Goal: Navigation & Orientation: Find specific page/section

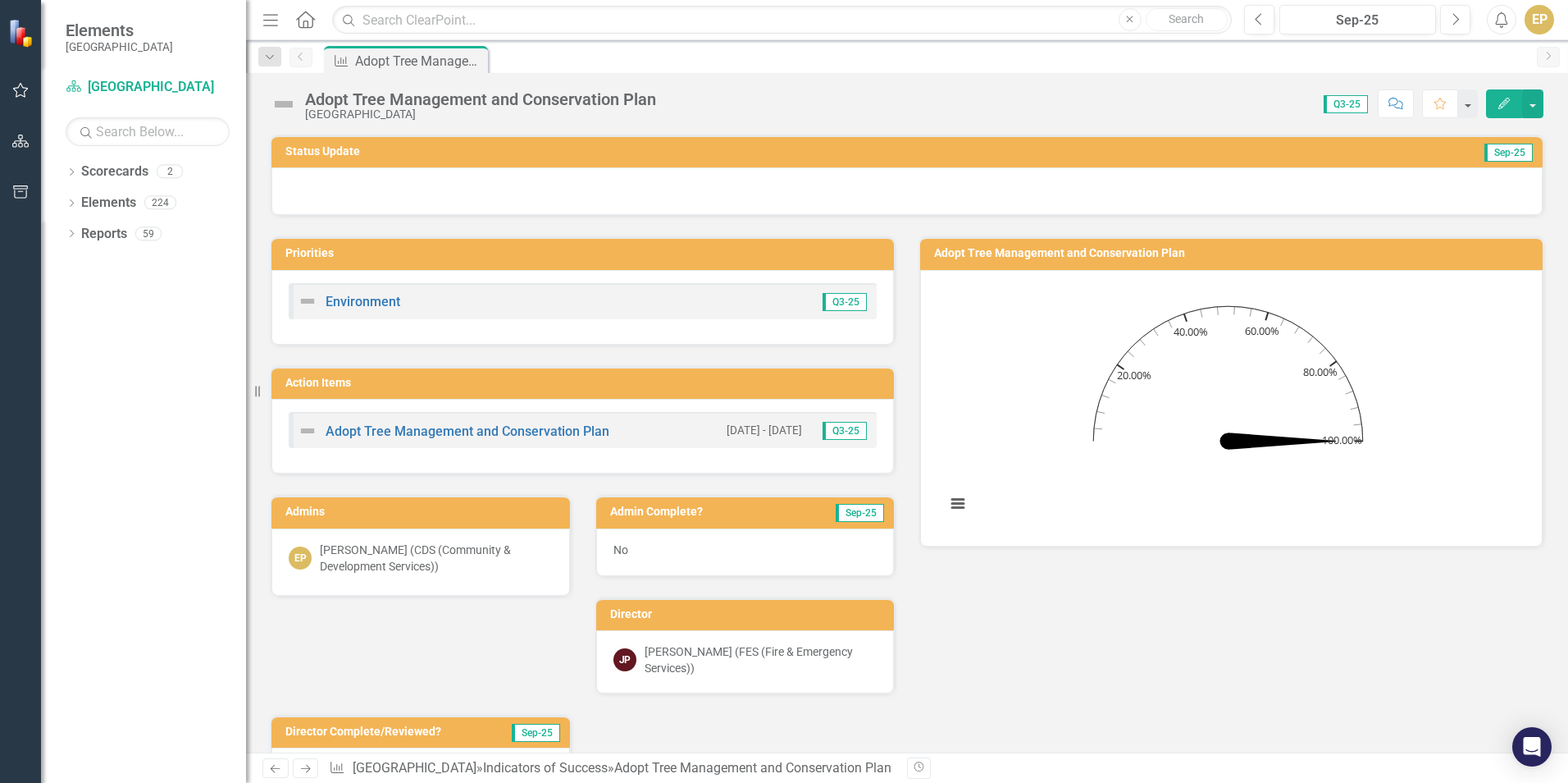
drag, startPoint x: 372, startPoint y: 63, endPoint x: 95, endPoint y: 353, distance: 401.0
click at [95, 353] on div "Dropdown Scorecards 2 Niagara-on-the-[GEOGRAPHIC_DATA]-on-the-Lake TRAINING Dro…" at bounding box center [144, 471] width 205 height 624
click at [480, 62] on icon at bounding box center [473, 61] width 13 height 10
click at [272, 54] on icon "Dropdown" at bounding box center [269, 57] width 15 height 12
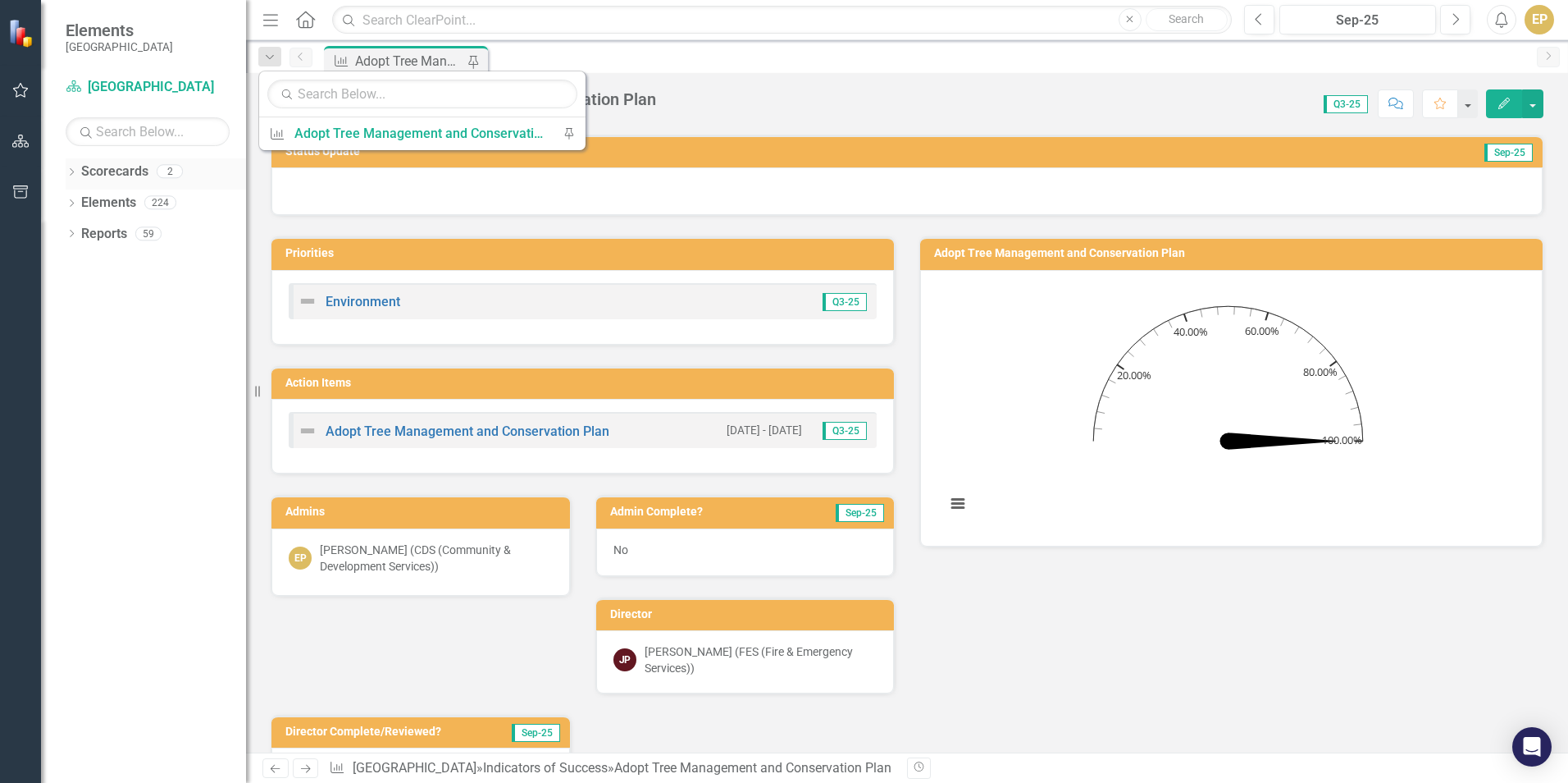
click at [118, 171] on link "Scorecards" at bounding box center [114, 171] width 67 height 19
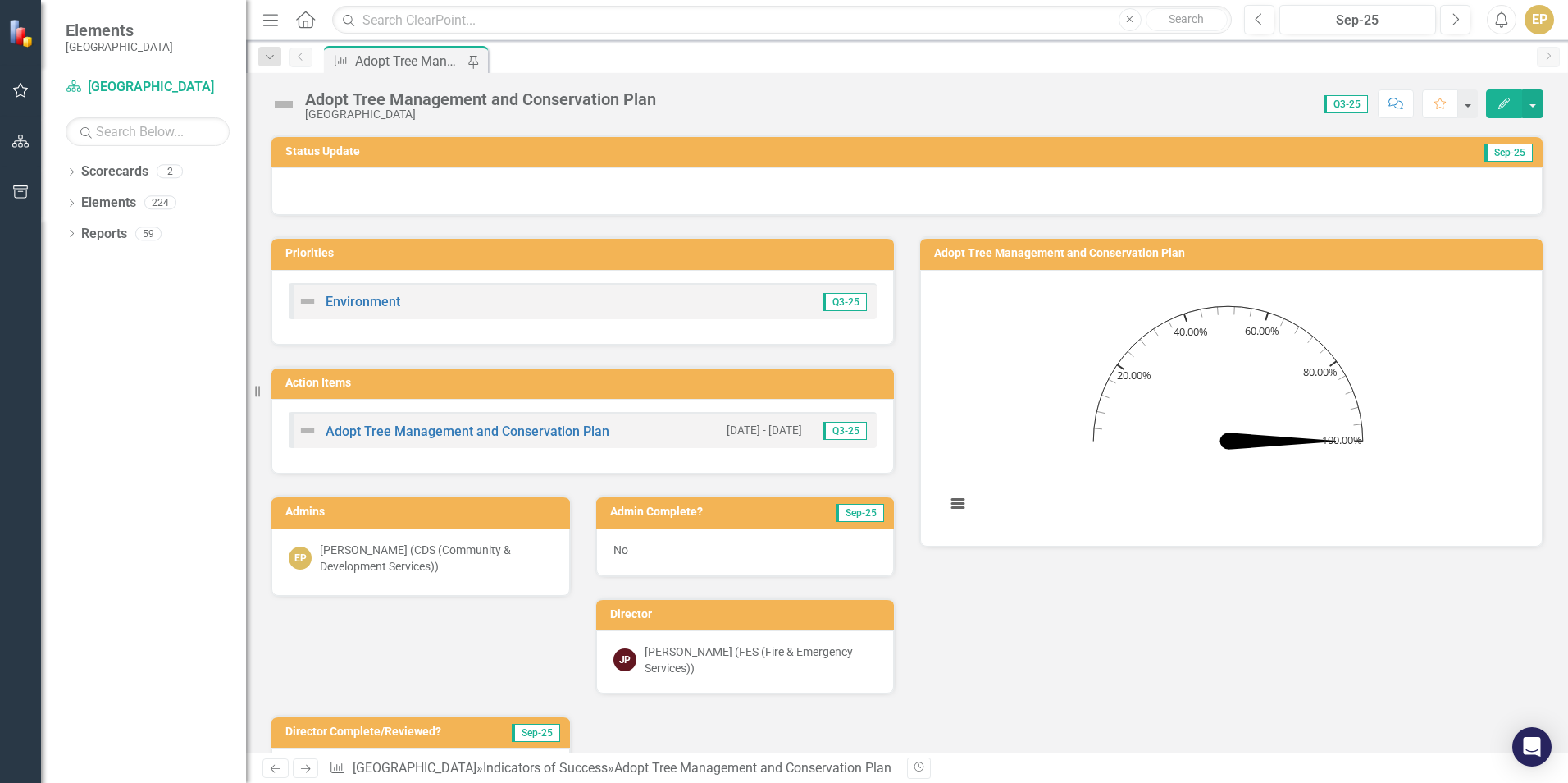
click at [16, 87] on icon "button" at bounding box center [21, 90] width 17 height 13
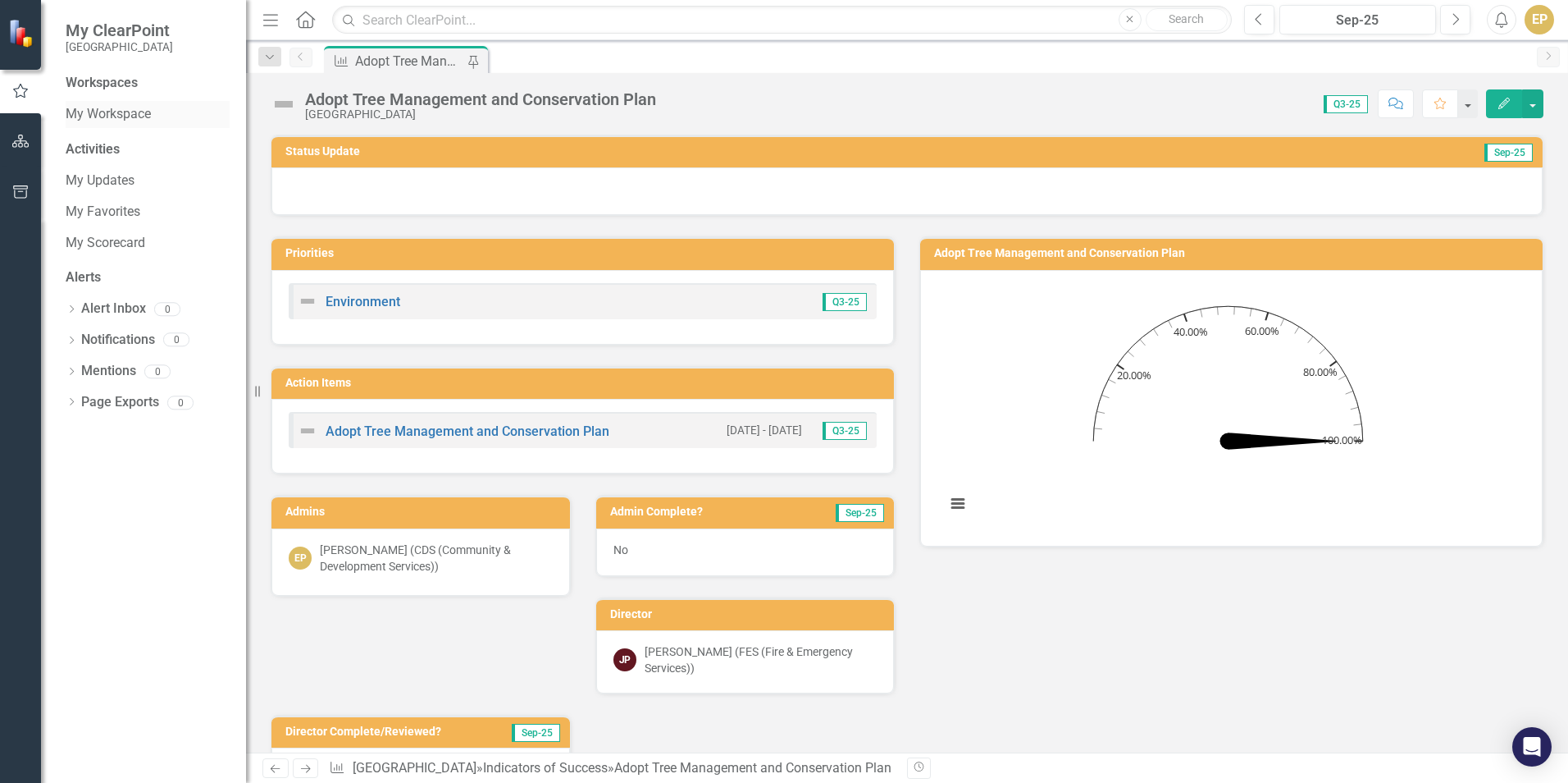
click at [97, 112] on link "My Workspace" at bounding box center [148, 114] width 164 height 19
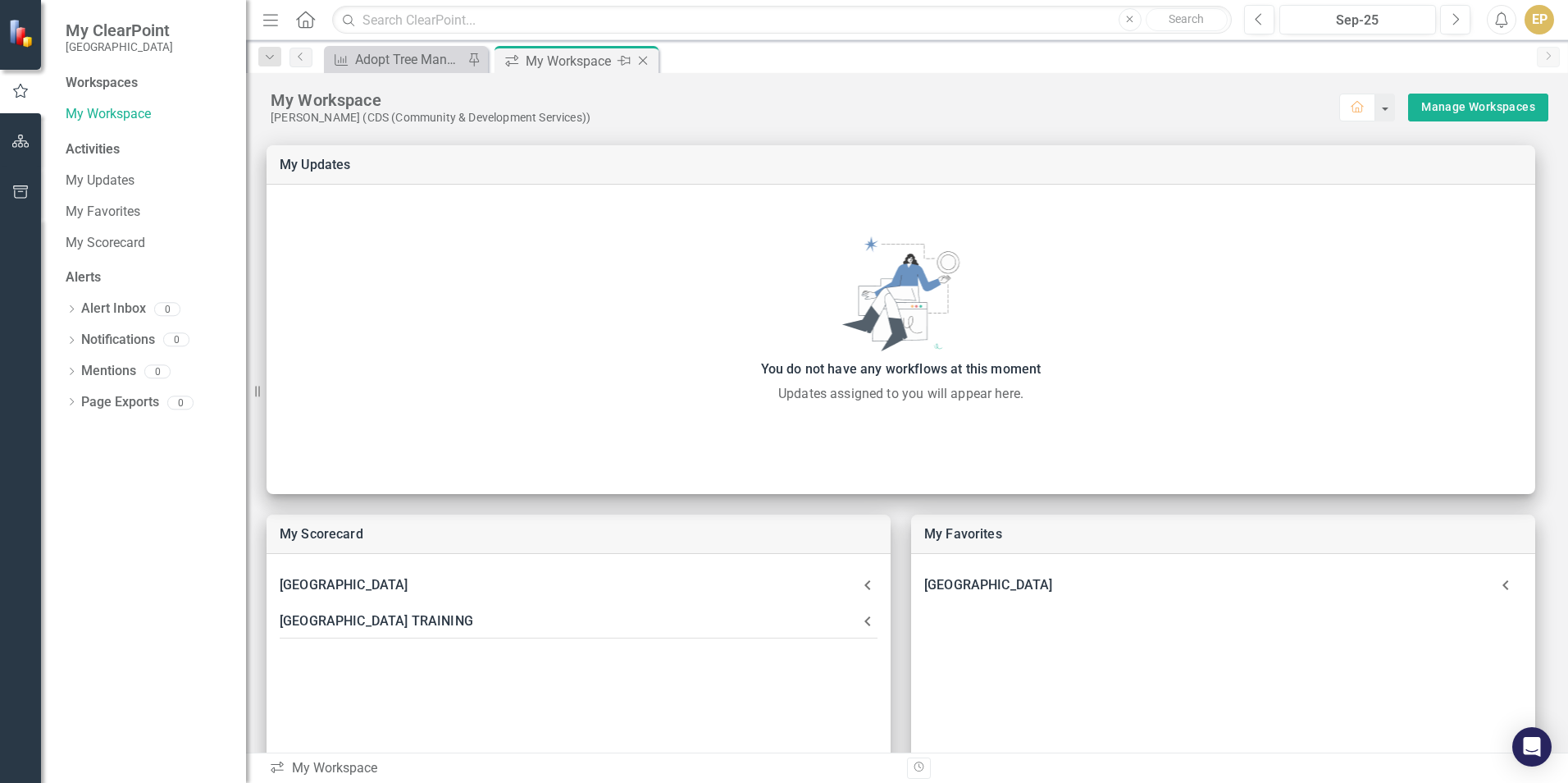
click at [642, 59] on icon "Close" at bounding box center [643, 61] width 16 height 13
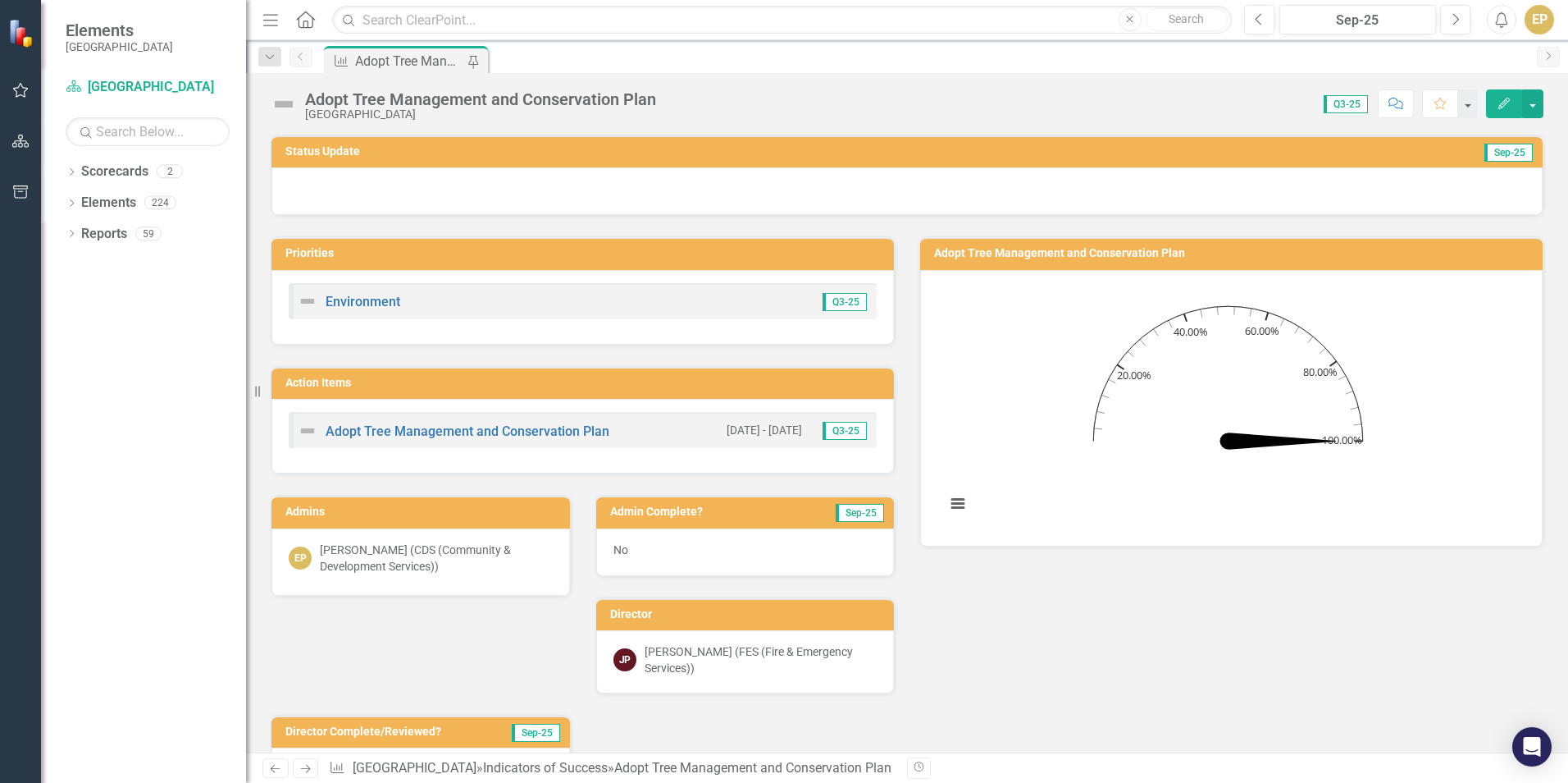
click at [1238, 55] on icon "Next" at bounding box center [1548, 55] width 13 height 10
click at [300, 57] on icon "Previous" at bounding box center [300, 56] width 13 height 10
click at [93, 180] on link "Scorecards" at bounding box center [114, 171] width 67 height 19
drag, startPoint x: 93, startPoint y: 180, endPoint x: 106, endPoint y: 169, distance: 17.0
click at [106, 169] on link "Scorecards" at bounding box center [114, 171] width 67 height 19
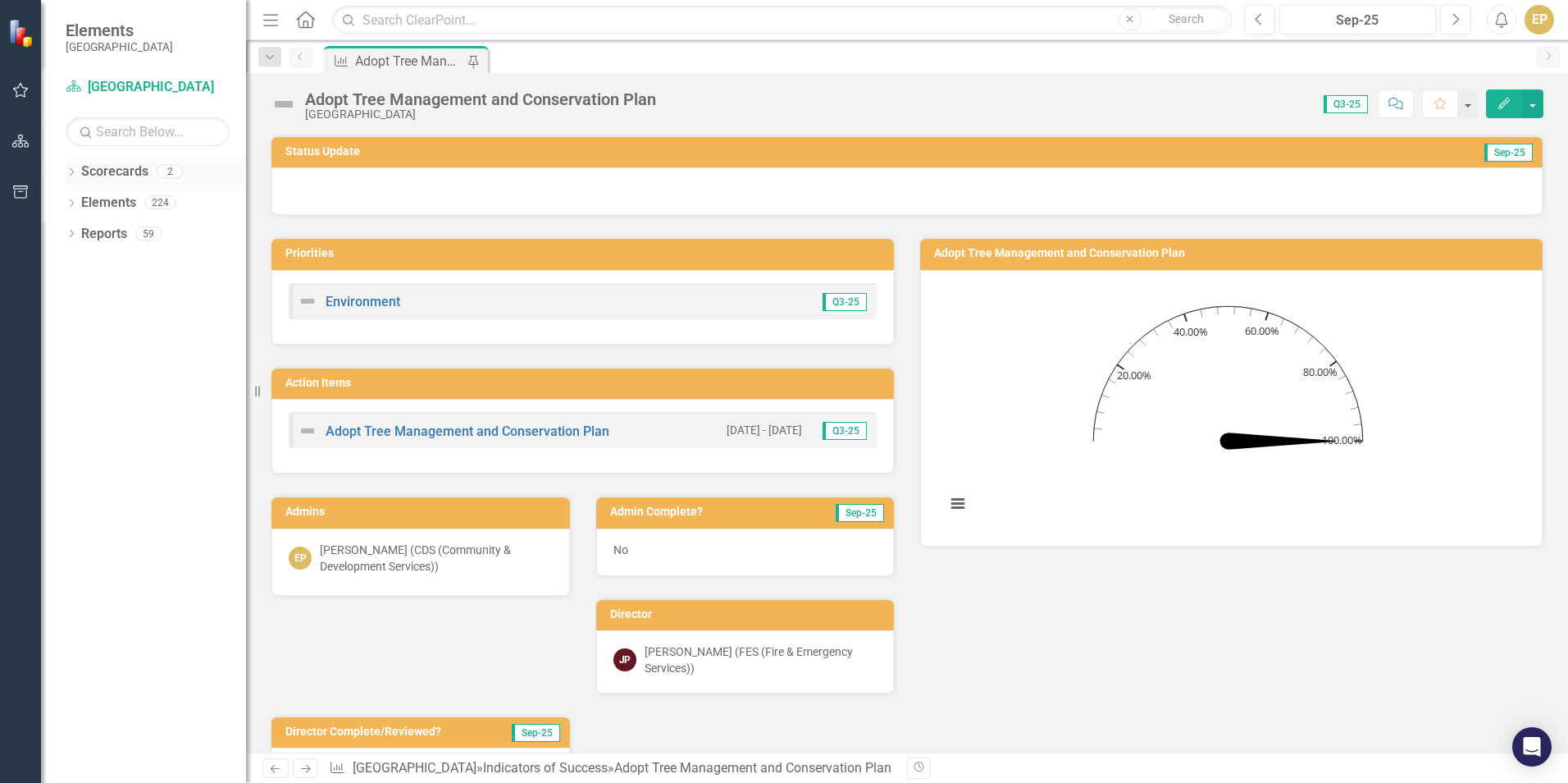
drag, startPoint x: 106, startPoint y: 169, endPoint x: 75, endPoint y: 169, distance: 31.0
click at [75, 169] on icon "Dropdown" at bounding box center [71, 174] width 12 height 9
click at [137, 195] on link "[GEOGRAPHIC_DATA]" at bounding box center [168, 202] width 156 height 19
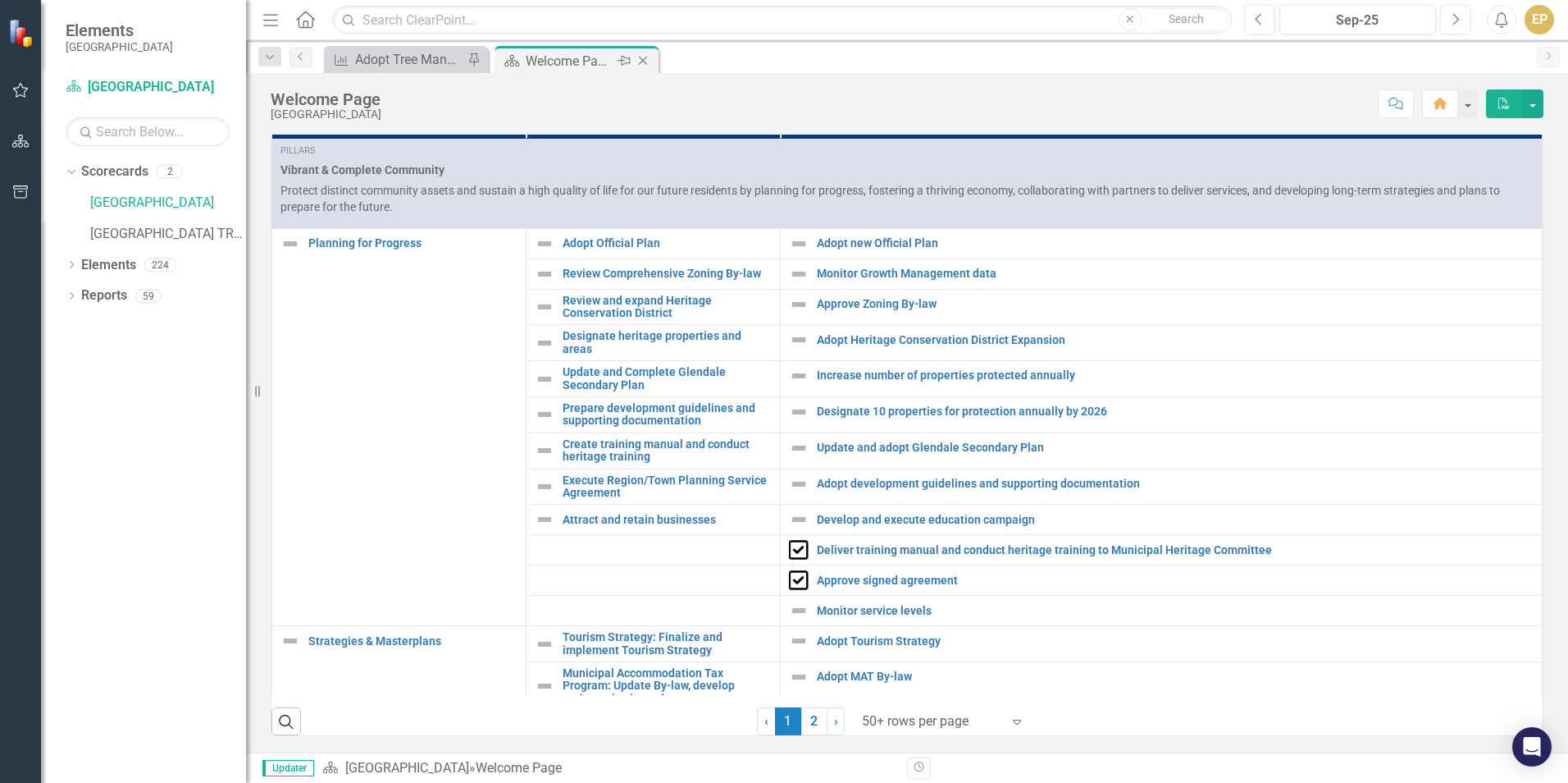
click at [637, 66] on icon "Close" at bounding box center [643, 61] width 16 height 13
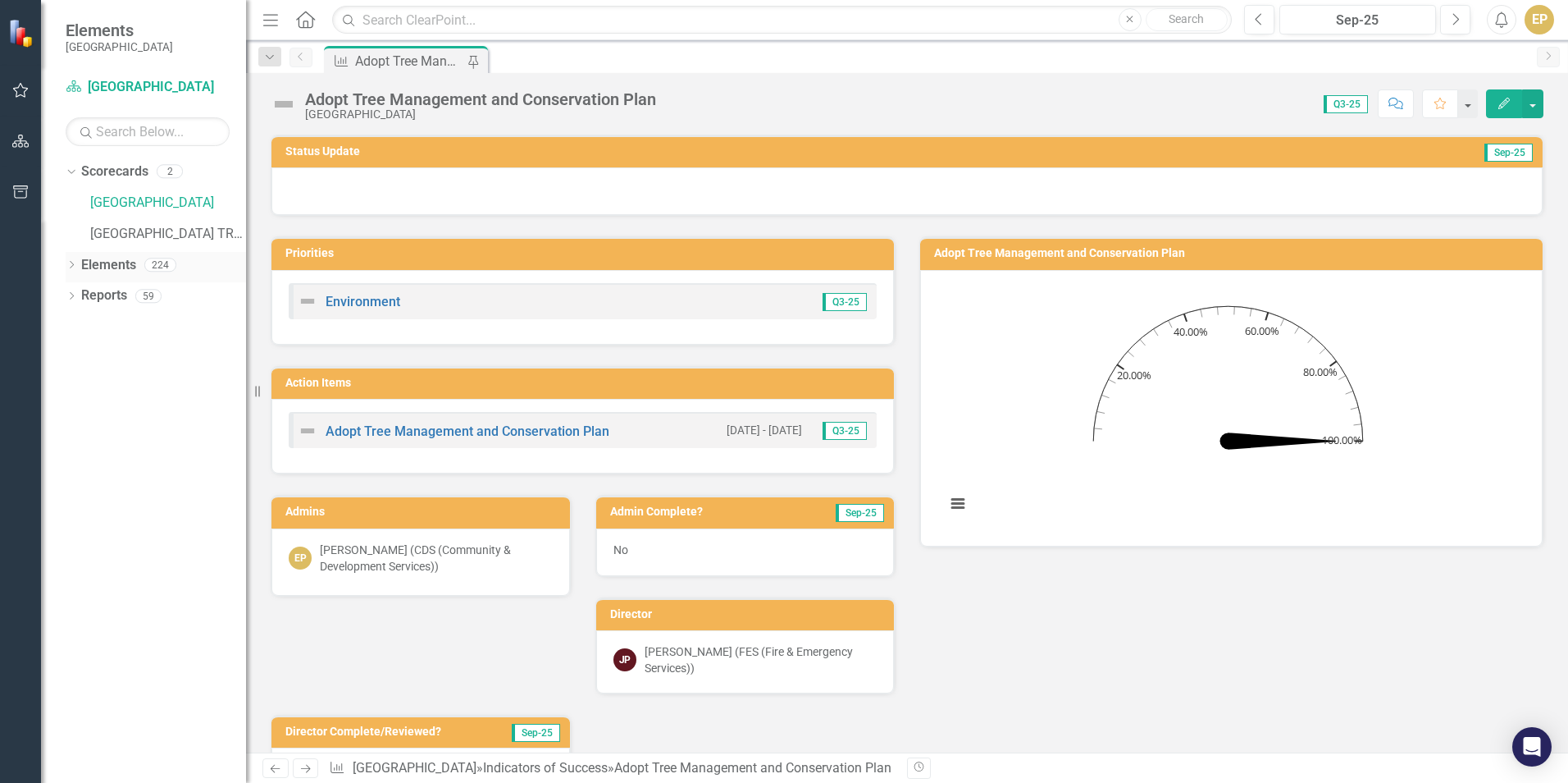
click at [88, 262] on link "Elements" at bounding box center [109, 265] width 55 height 19
click at [74, 263] on icon "Dropdown" at bounding box center [71, 267] width 12 height 9
click at [73, 420] on icon "Dropdown" at bounding box center [71, 421] width 12 height 9
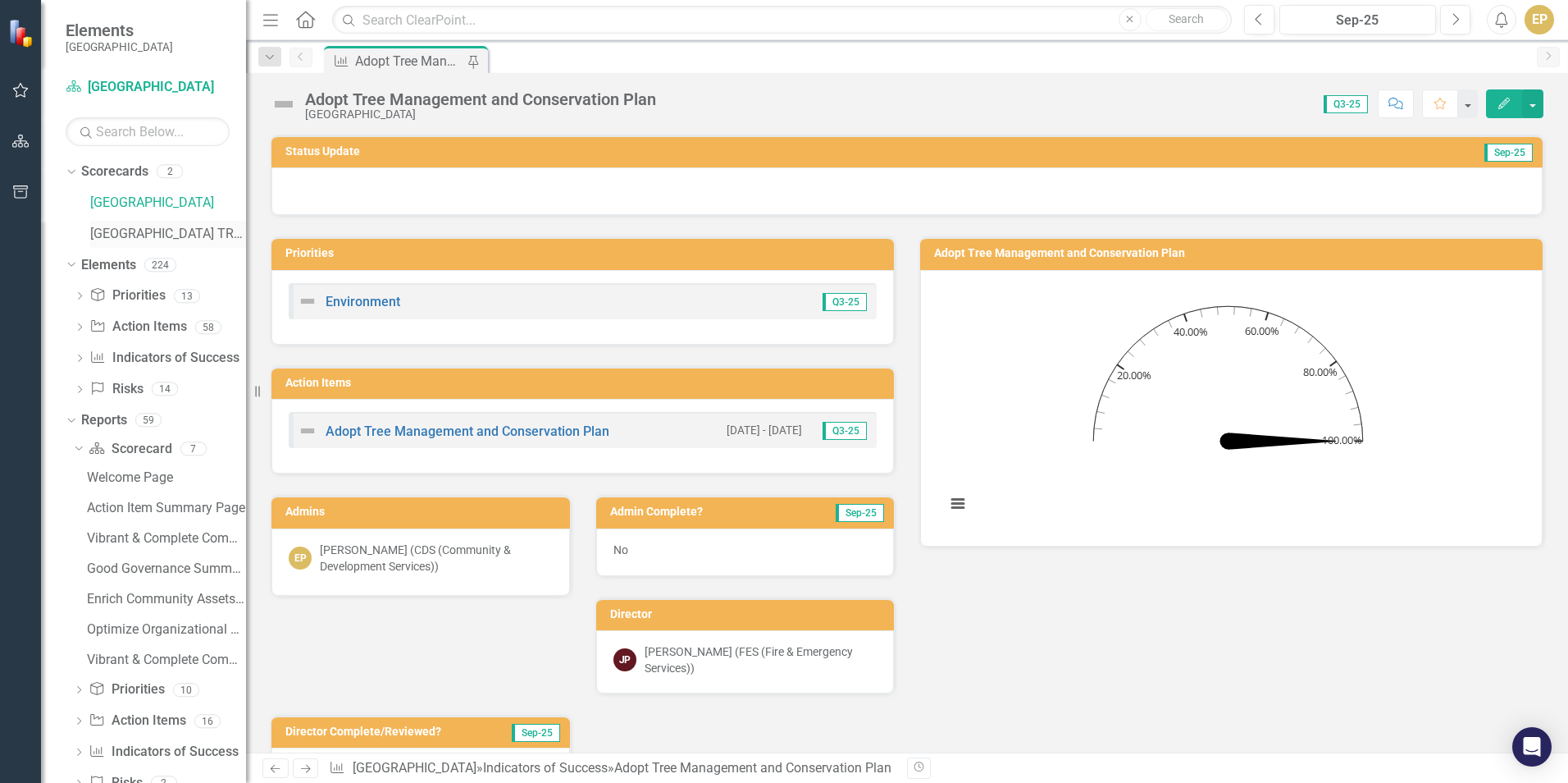
click at [120, 243] on div "[GEOGRAPHIC_DATA] TRAINING" at bounding box center [168, 235] width 156 height 27
click at [120, 228] on link "[GEOGRAPHIC_DATA] TRAINING" at bounding box center [168, 234] width 156 height 19
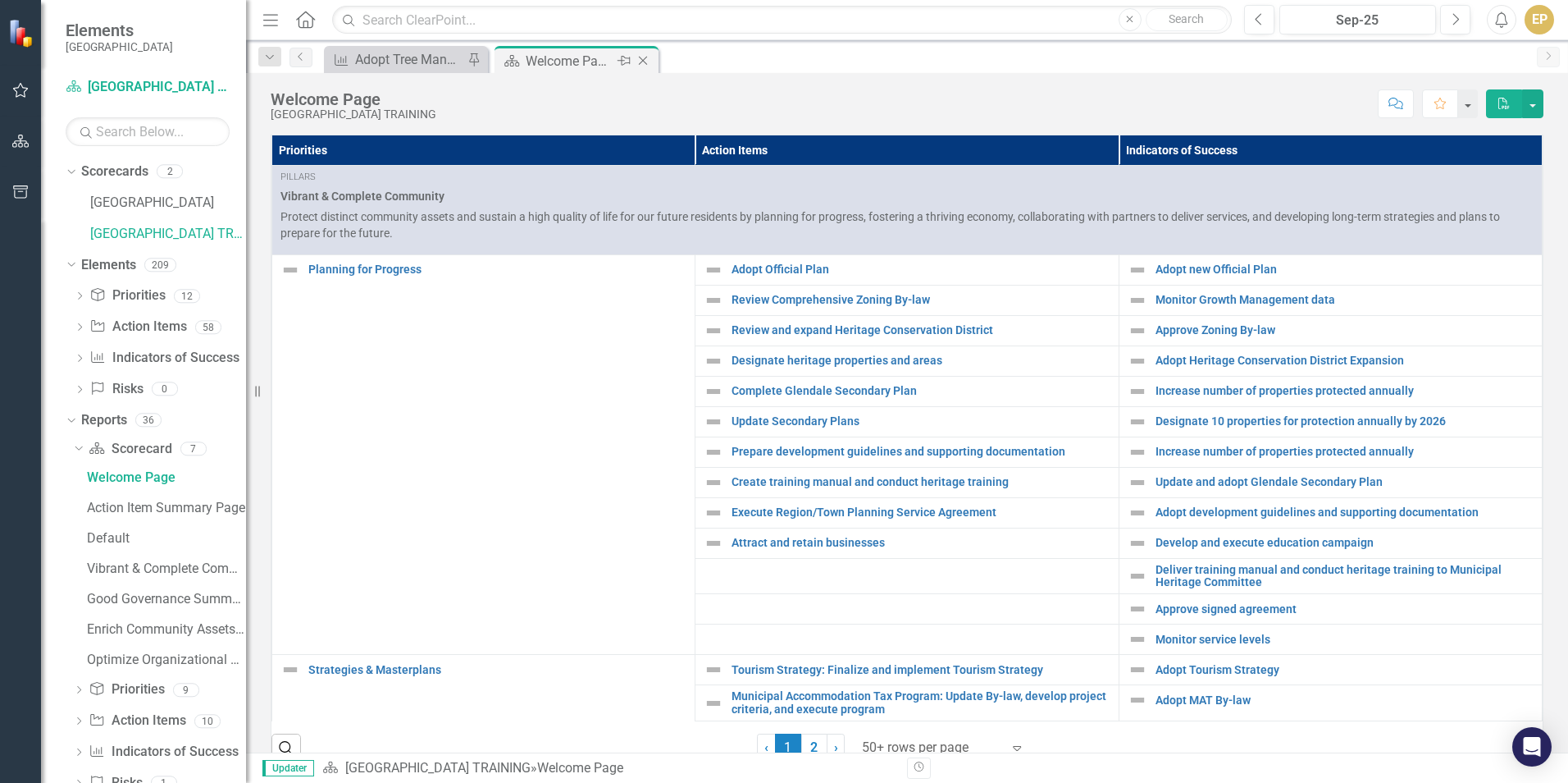
click at [644, 65] on icon "Close" at bounding box center [643, 61] width 16 height 13
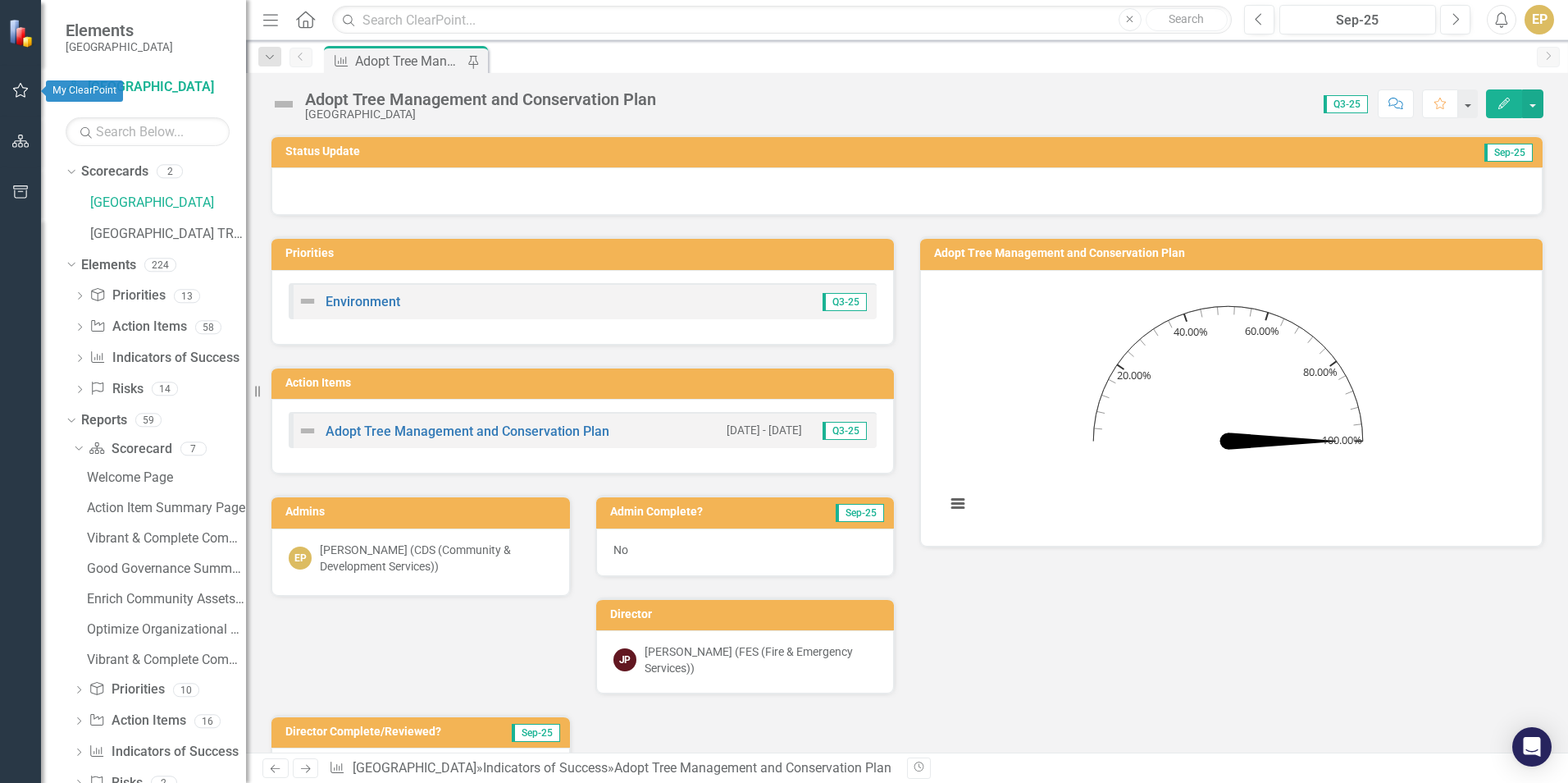
click at [20, 88] on icon "button" at bounding box center [21, 90] width 17 height 13
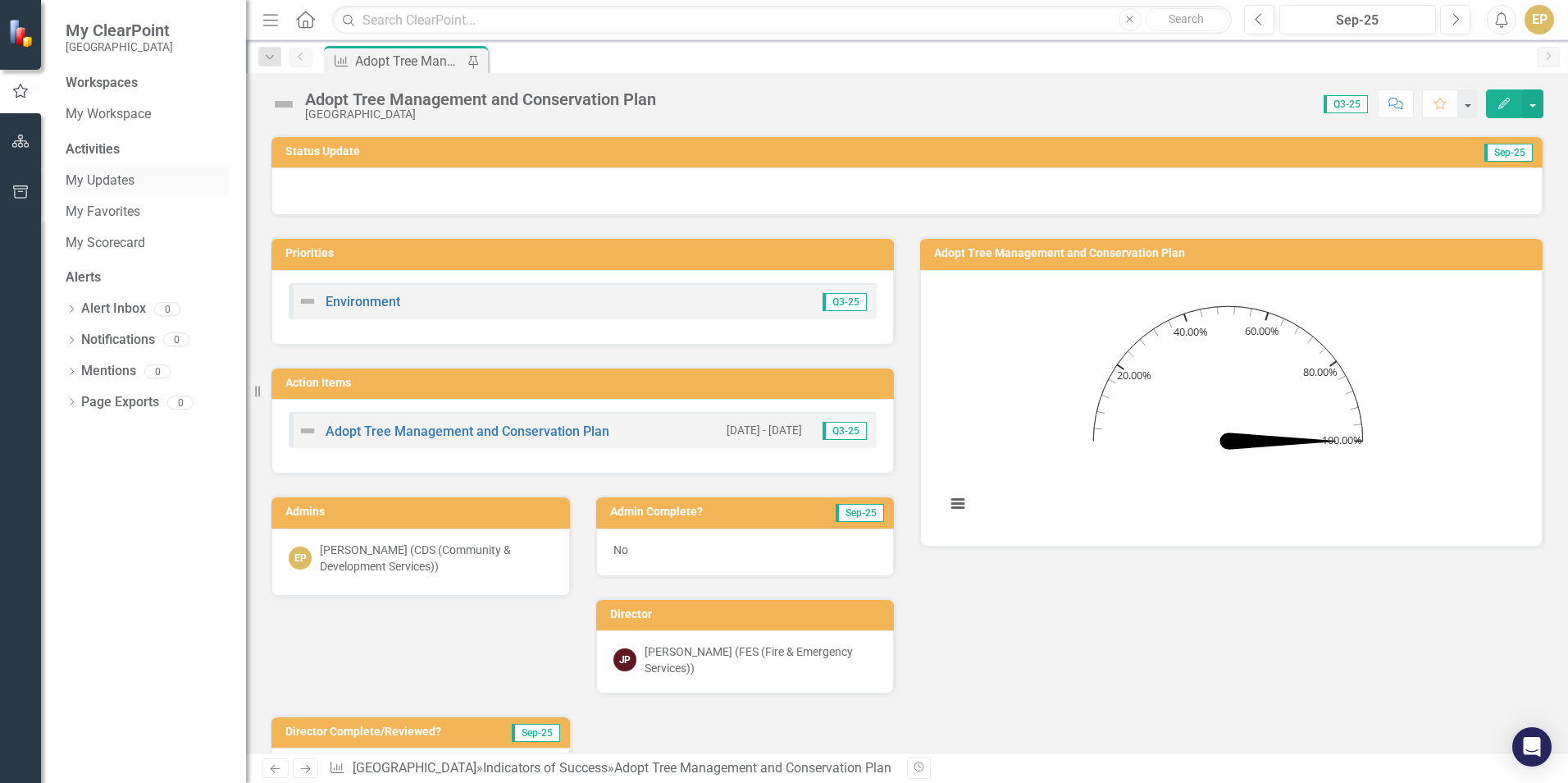
click at [124, 182] on link "My Updates" at bounding box center [148, 180] width 164 height 19
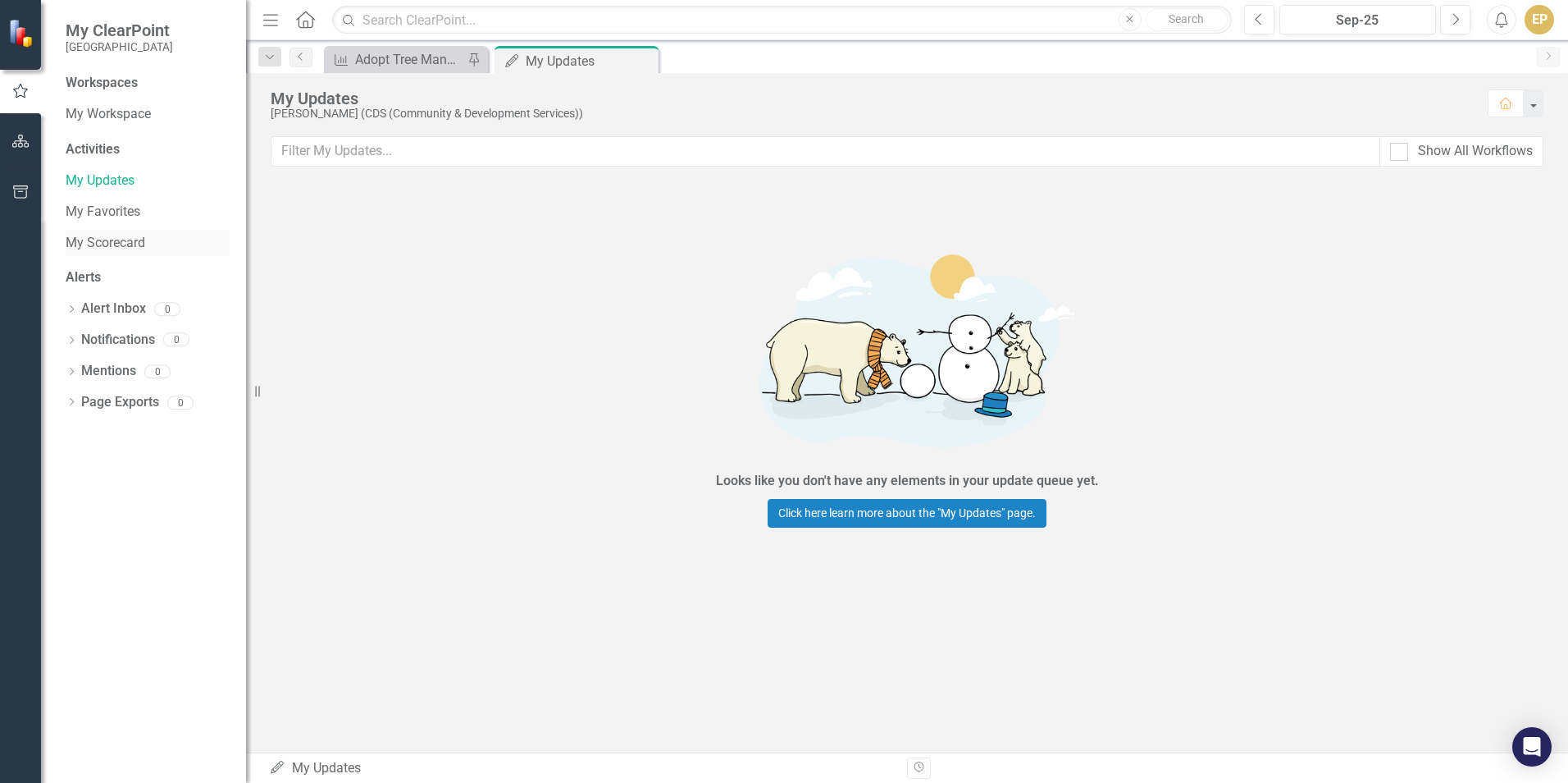
click at [110, 235] on link "My Scorecard" at bounding box center [148, 243] width 164 height 19
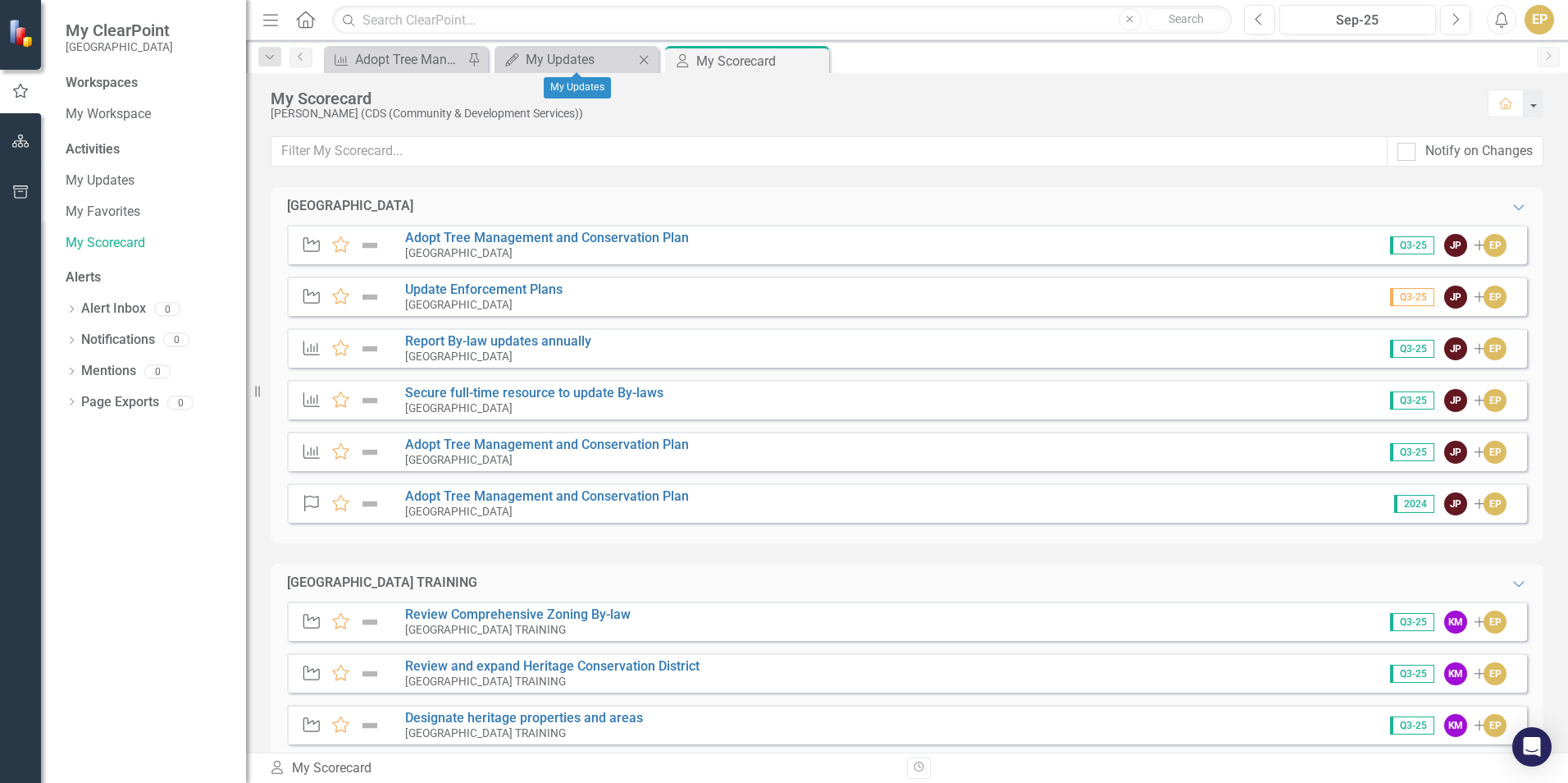
click at [642, 58] on icon "Close" at bounding box center [644, 60] width 16 height 13
click at [1238, 21] on icon "Next" at bounding box center [1456, 20] width 9 height 15
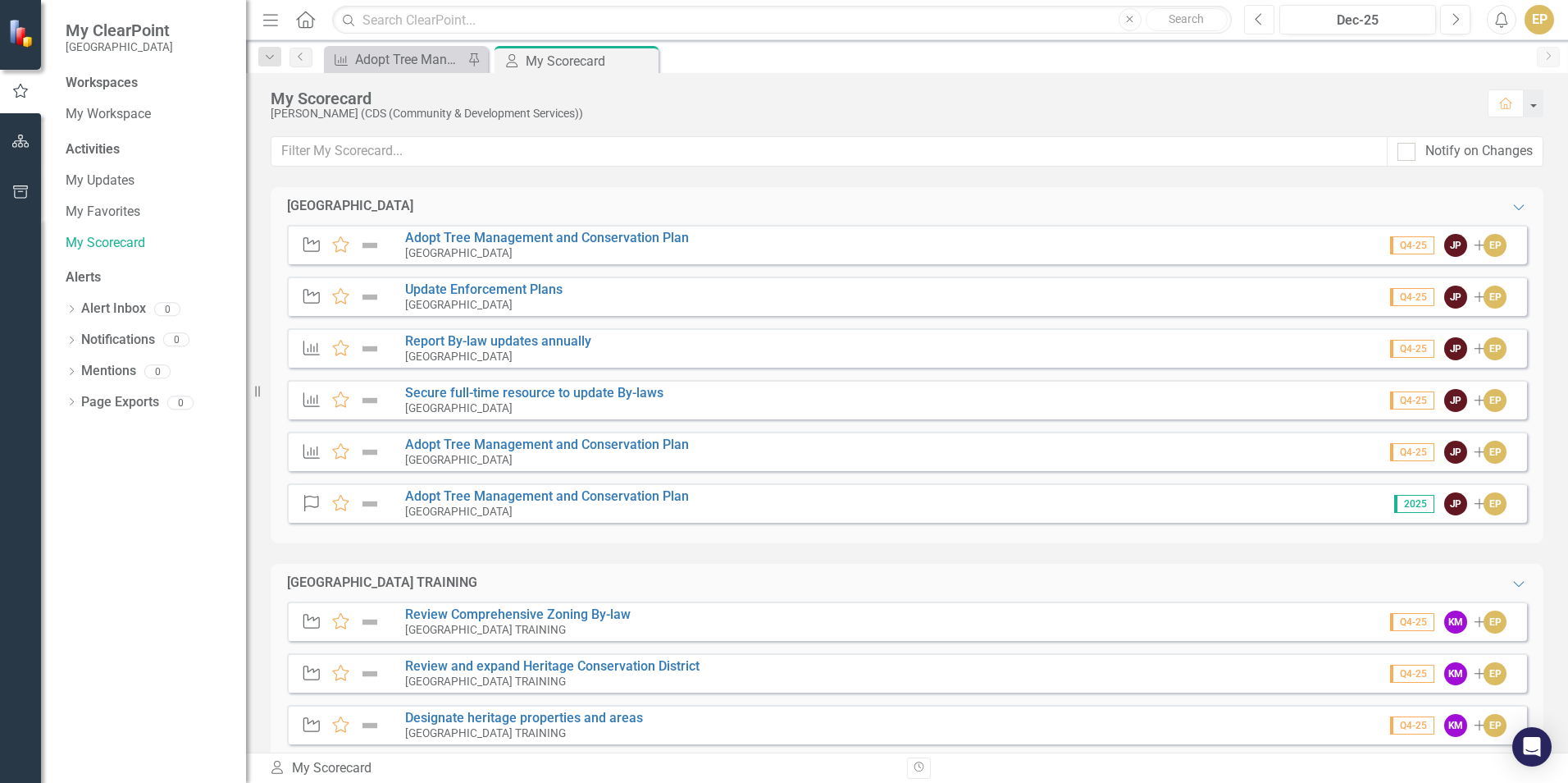
click at [1238, 15] on icon "Previous" at bounding box center [1260, 20] width 9 height 15
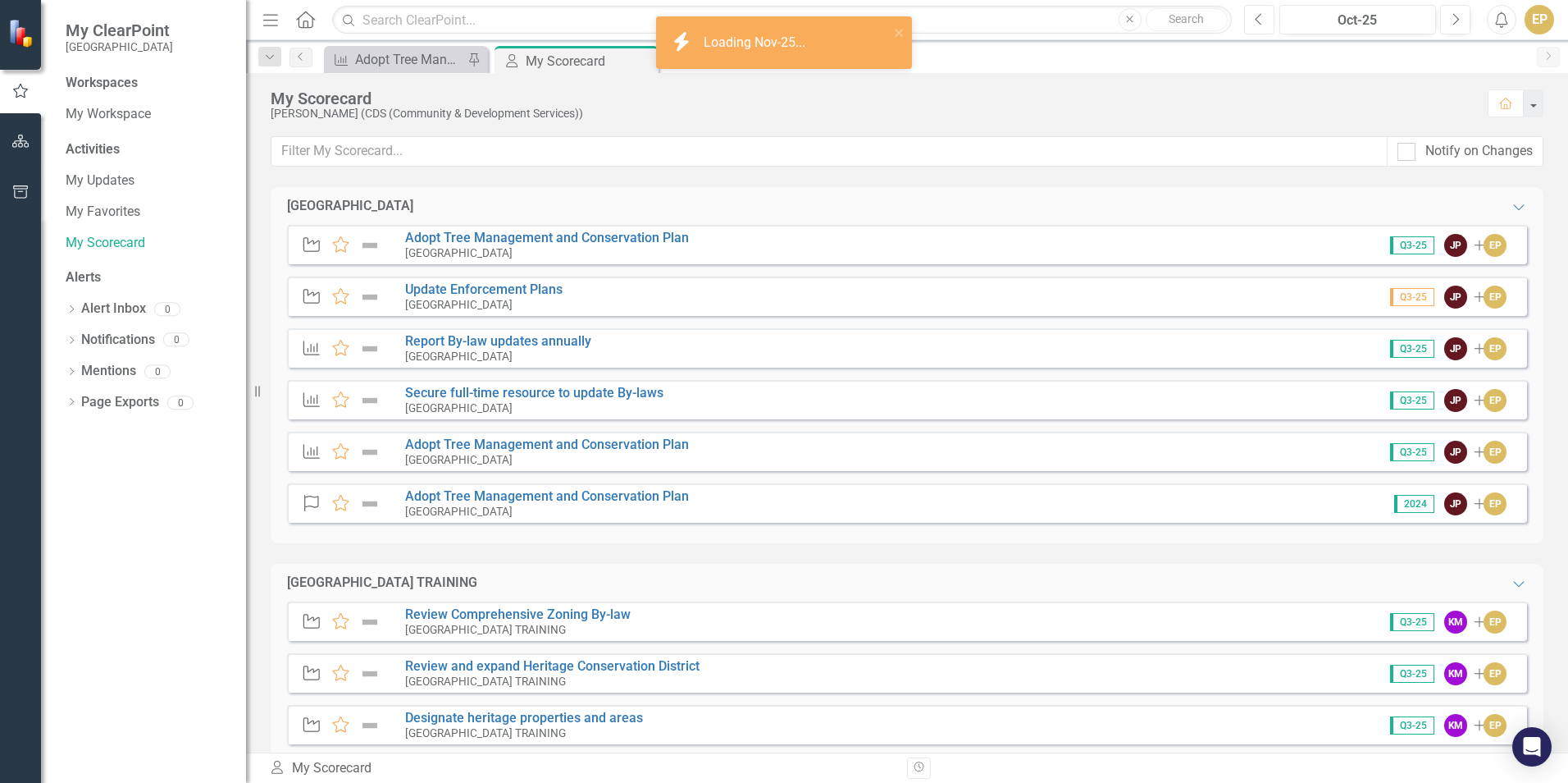
click at [1238, 15] on icon "Previous" at bounding box center [1260, 20] width 9 height 15
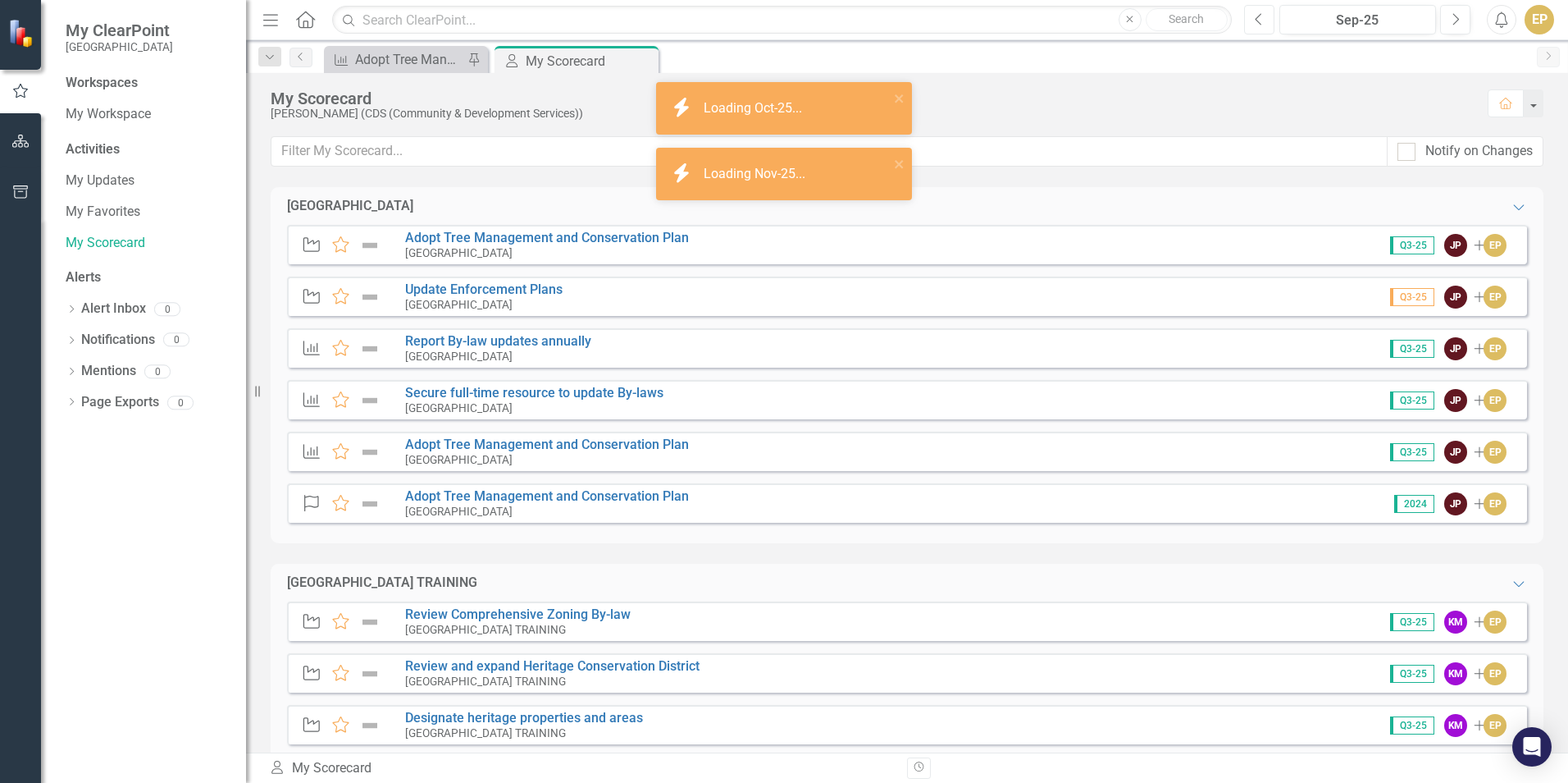
click at [1238, 15] on icon "Previous" at bounding box center [1260, 20] width 9 height 15
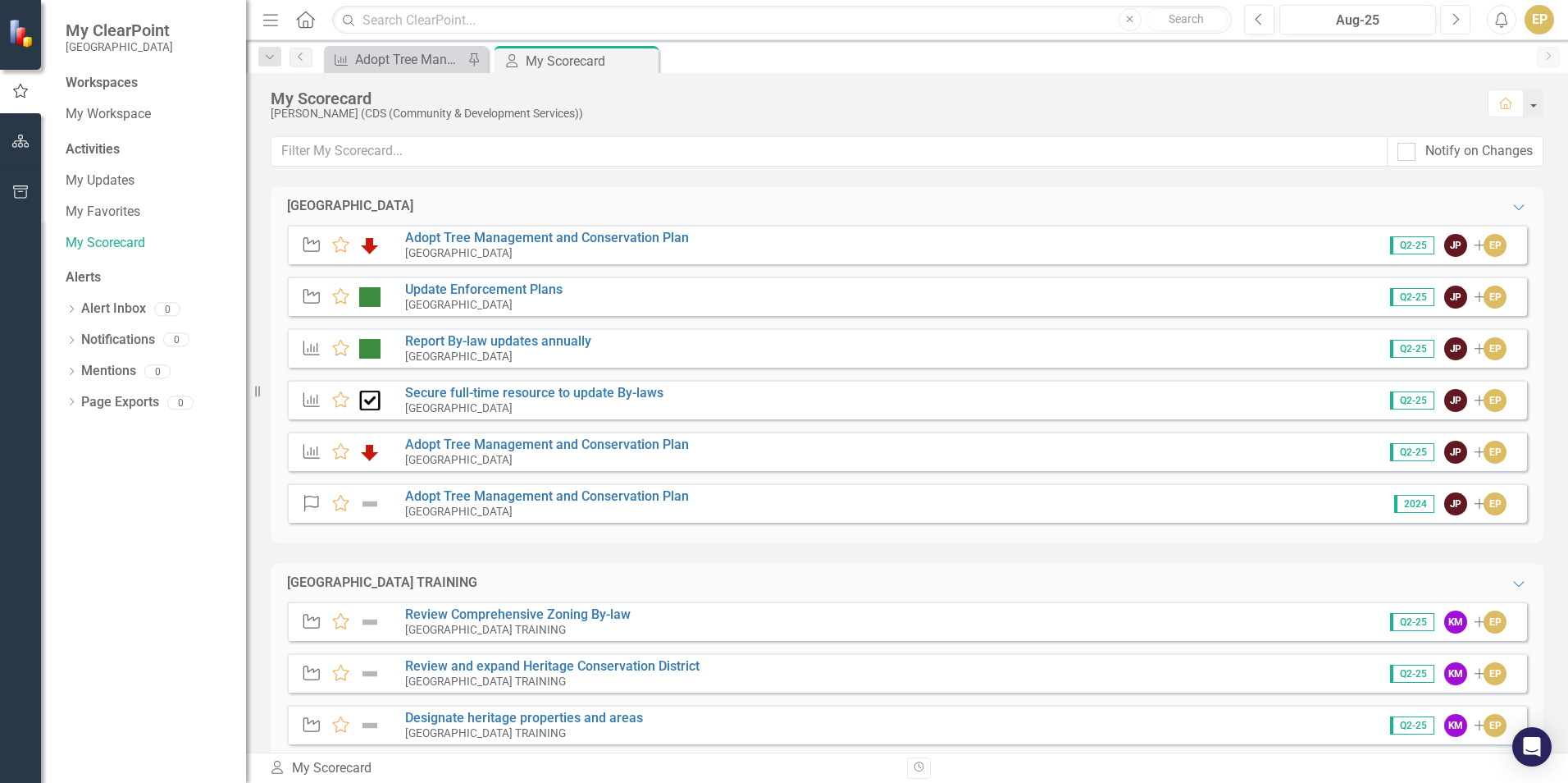
click at [1238, 12] on icon "Next" at bounding box center [1456, 20] width 9 height 15
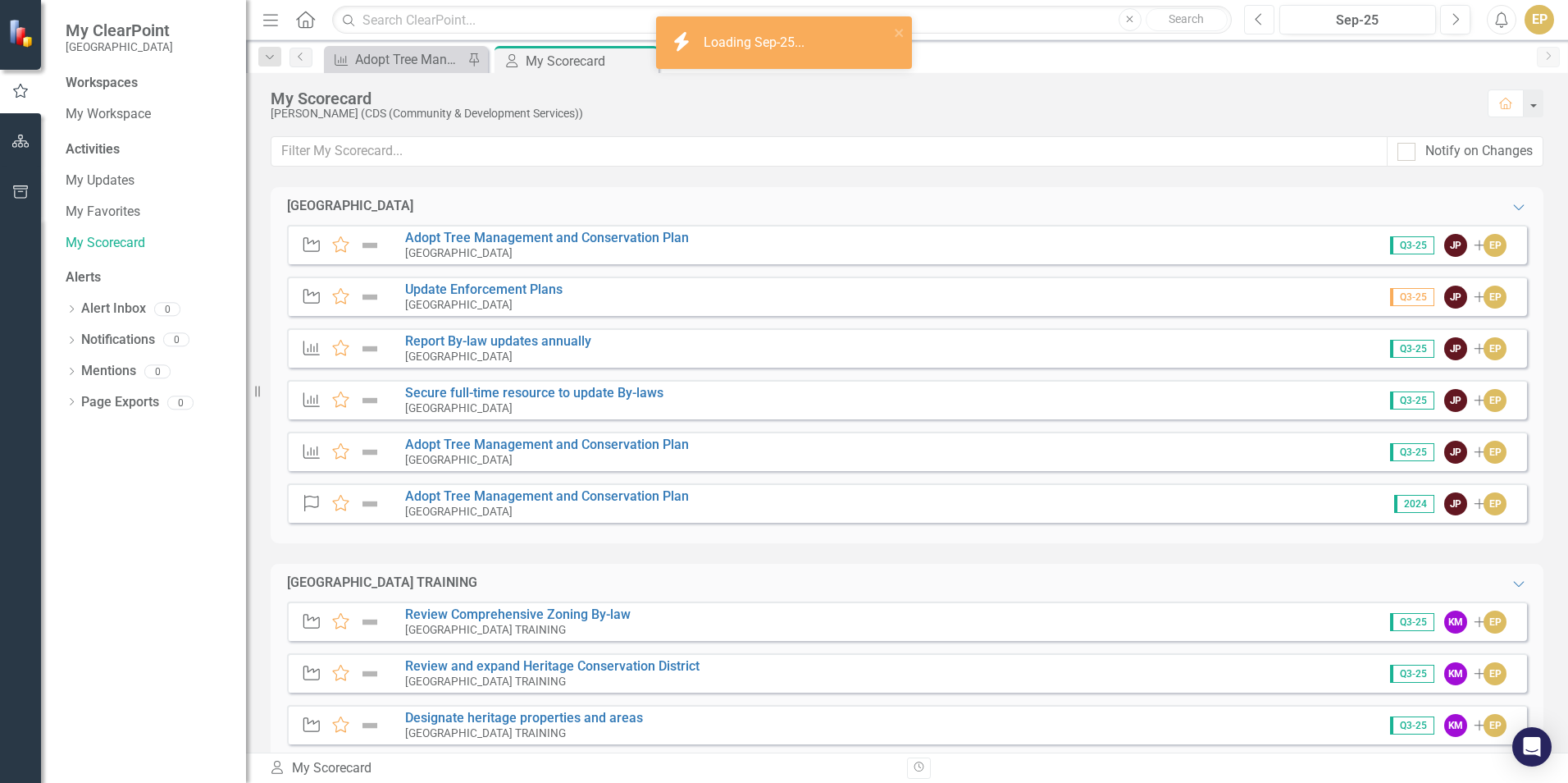
click at [1238, 23] on button "Previous" at bounding box center [1260, 20] width 30 height 29
